Goal: Register for event/course

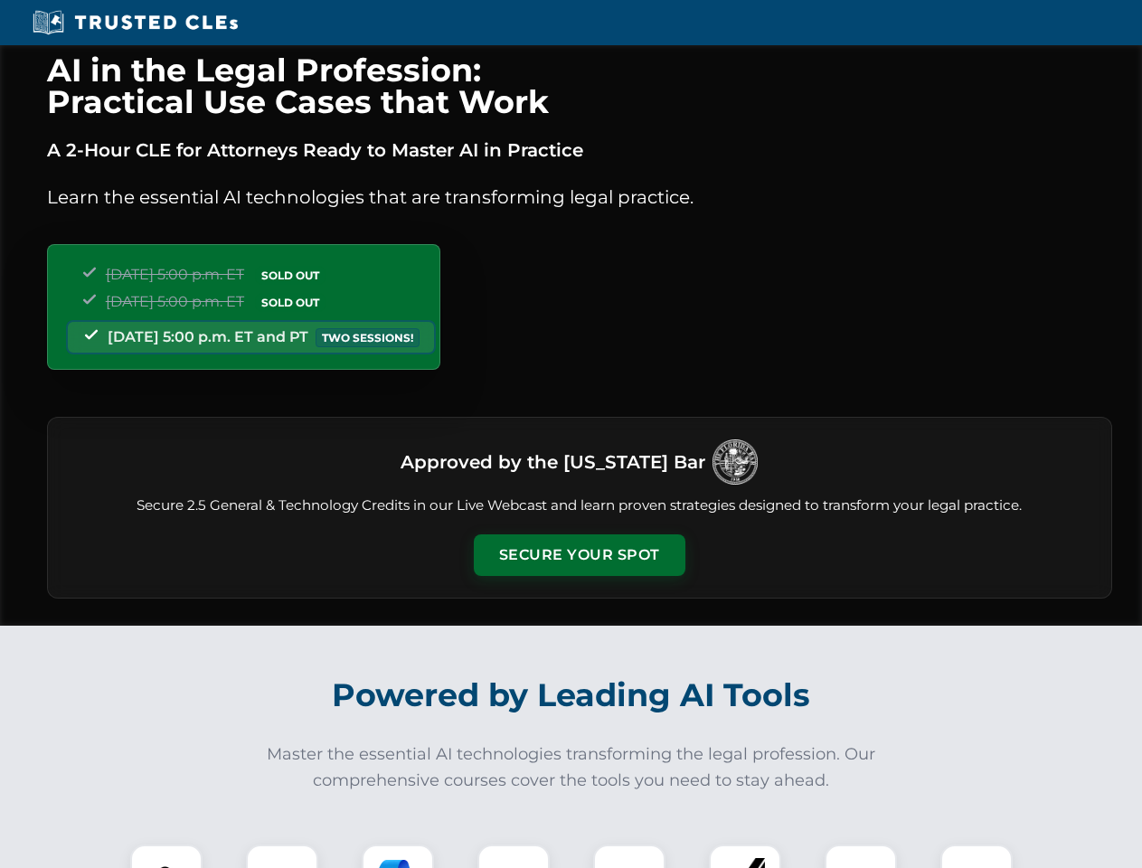
click at [578, 555] on button "Secure Your Spot" at bounding box center [579, 555] width 211 height 42
click at [166, 856] on img at bounding box center [166, 880] width 52 height 52
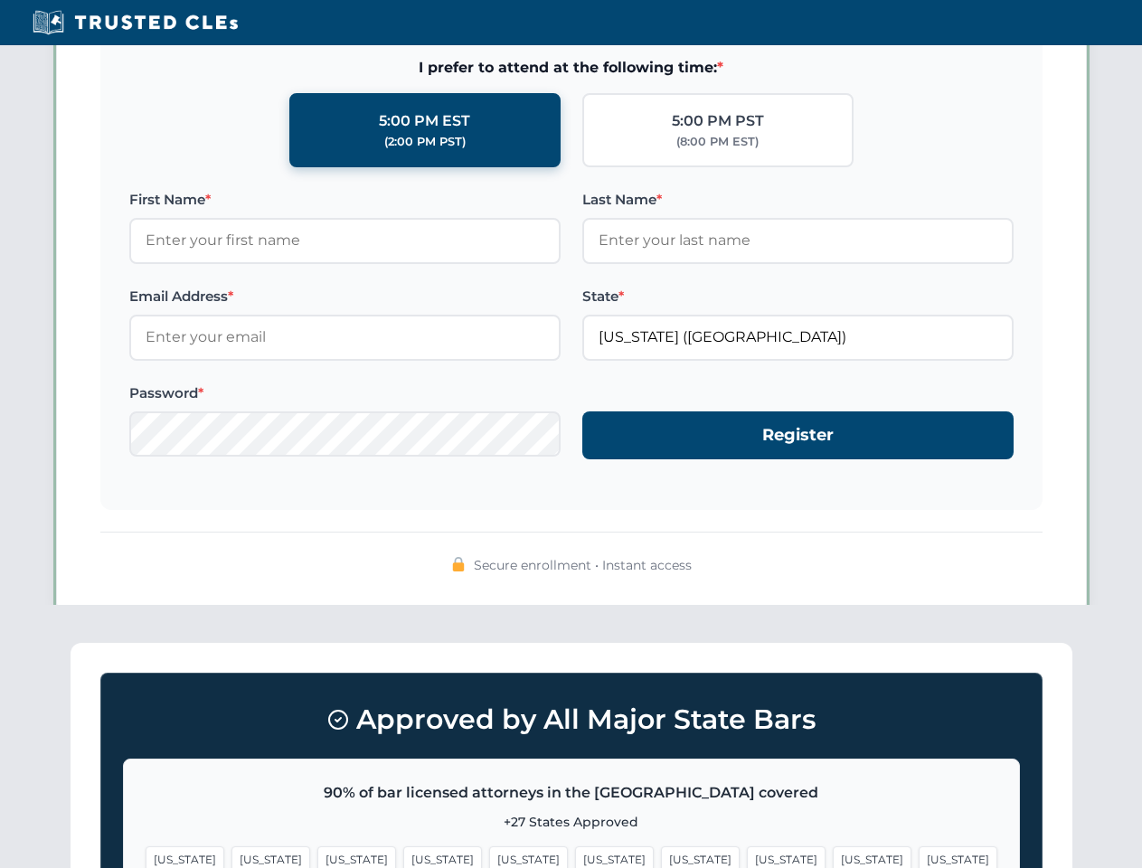
click at [661, 856] on span "[US_STATE]" at bounding box center [700, 859] width 79 height 26
click at [832, 856] on span "[US_STATE]" at bounding box center [871, 859] width 79 height 26
